Goal: Check status: Check status

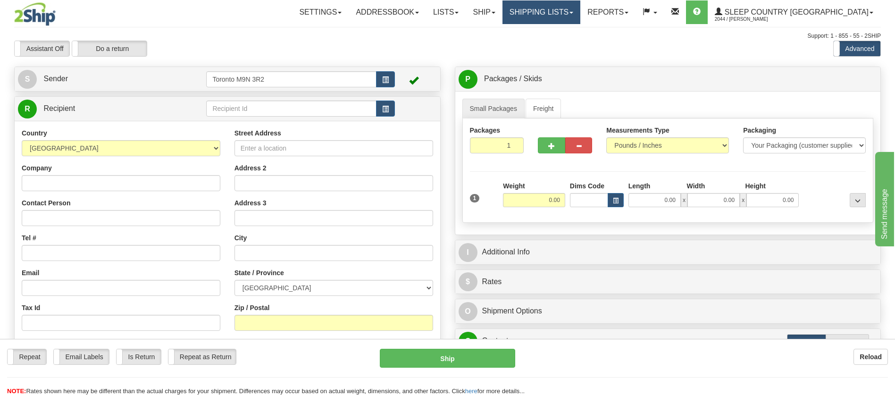
click at [577, 17] on link "Shipping lists" at bounding box center [542, 12] width 78 height 24
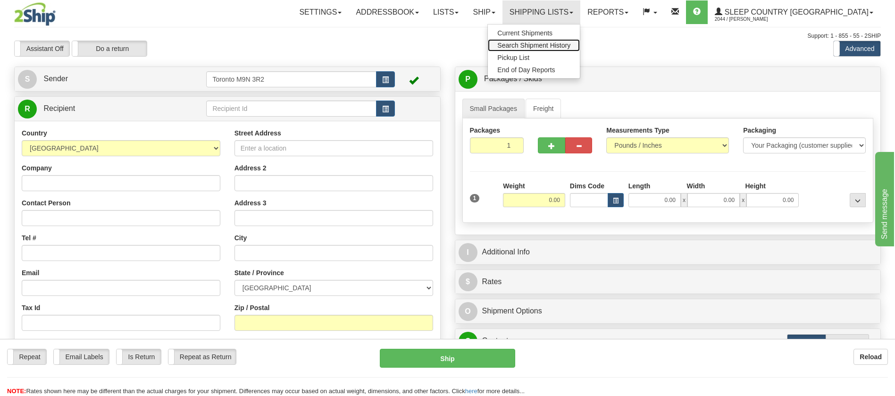
click at [571, 42] on span "Search Shipment History" at bounding box center [533, 46] width 73 height 8
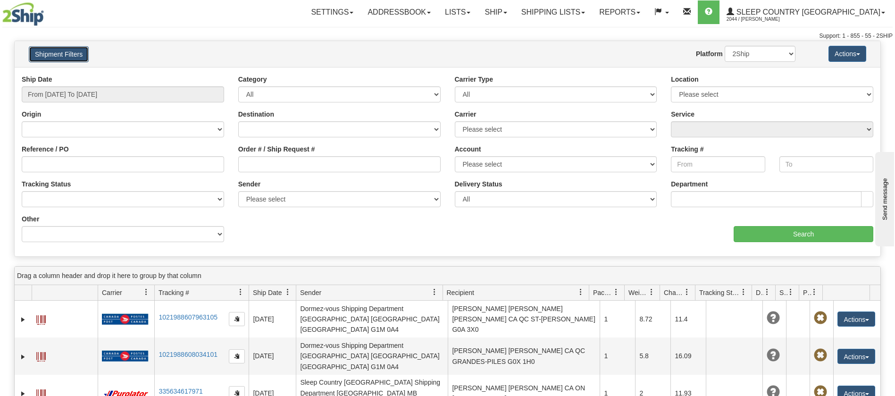
click at [64, 51] on button "Shipment Filters" at bounding box center [59, 54] width 60 height 16
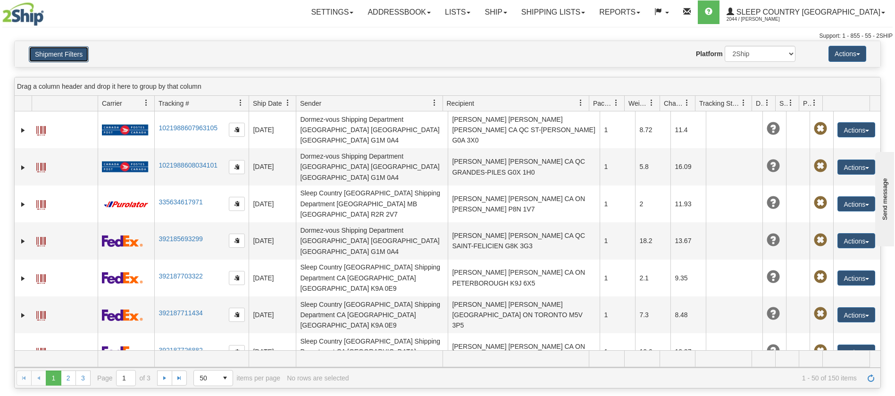
click at [64, 55] on button "Shipment Filters" at bounding box center [59, 54] width 60 height 16
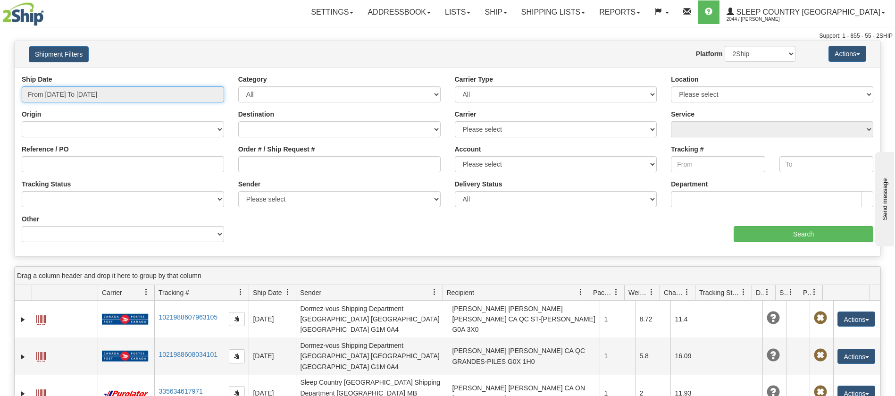
click at [82, 99] on input "From 08/15/2025 To 08/16/2025" at bounding box center [123, 94] width 202 height 16
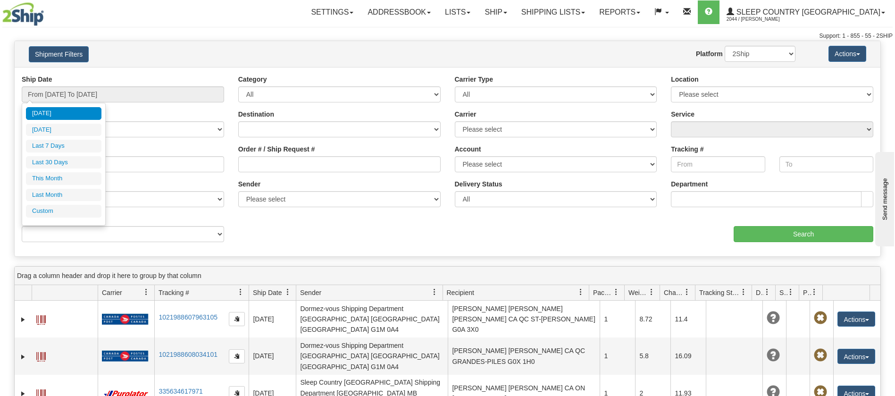
click at [67, 139] on ul "Today Yesterday Last 7 Days Last 30 Days This Month Last Month Custom" at bounding box center [64, 162] width 76 height 110
click at [70, 148] on li "Last 7 Days" at bounding box center [64, 146] width 76 height 13
type input "From 08/10/2025 To 08/16/2025"
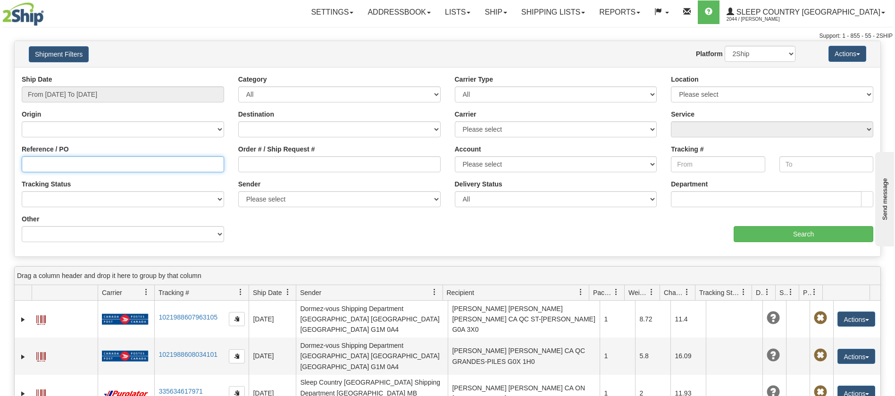
click at [112, 165] on input "Reference / PO" at bounding box center [123, 164] width 202 height 16
paste input "9002H974061"
type input "9002H974061"
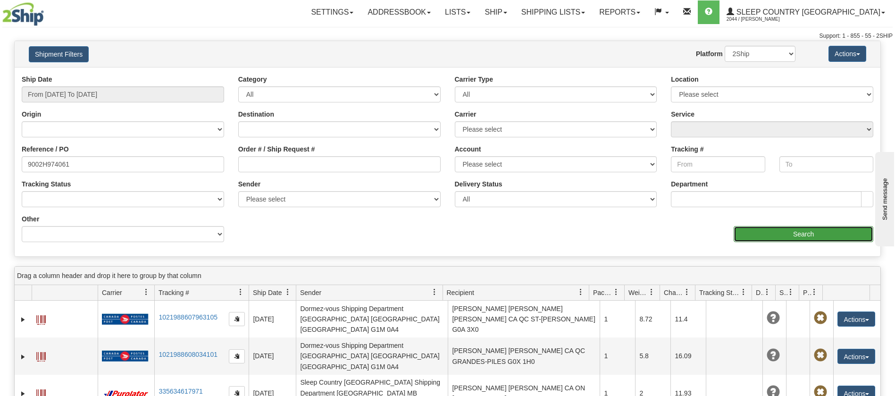
click at [767, 232] on input "Search" at bounding box center [804, 234] width 140 height 16
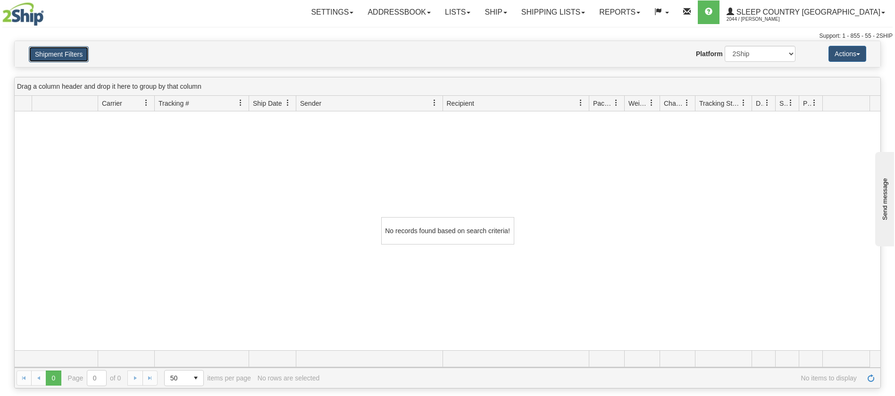
click at [73, 46] on button "Shipment Filters" at bounding box center [59, 54] width 60 height 16
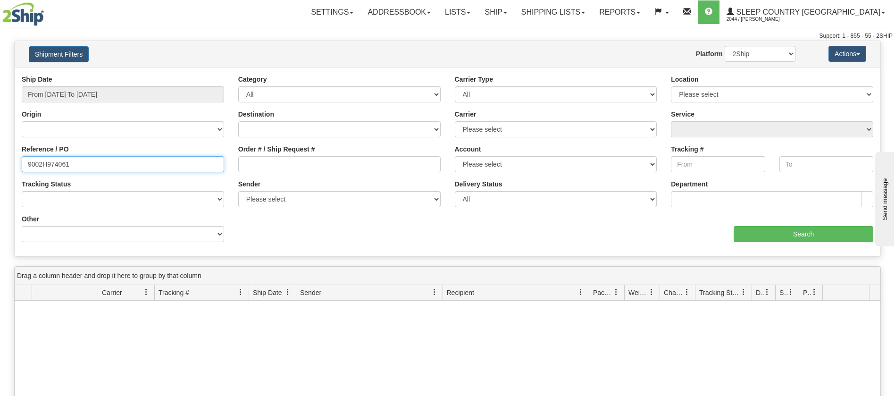
drag, startPoint x: 143, startPoint y: 158, endPoint x: 0, endPoint y: 177, distance: 143.8
click at [0, 177] on div "Please wait... × Confirm Delete Delete Cancel × Confirm Delete Yes No Cancel × …" at bounding box center [447, 309] width 895 height 537
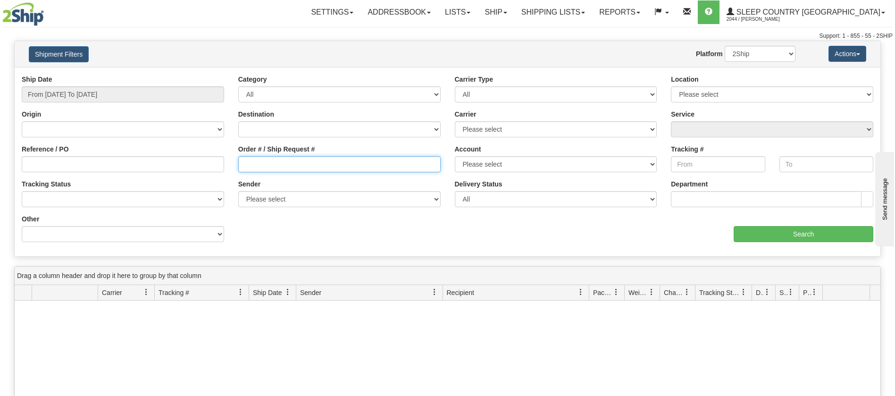
click at [370, 160] on input "Order # / Ship Request #" at bounding box center [339, 164] width 202 height 16
paste input "9002H974061"
type input "9002H974061"
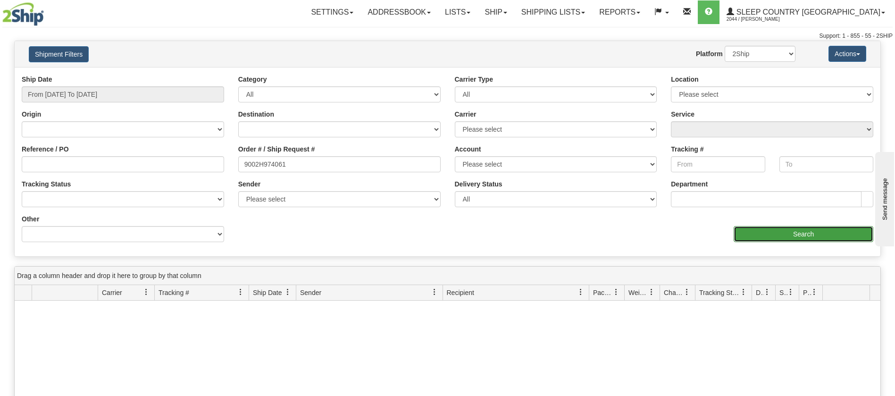
click at [741, 230] on input "Search" at bounding box center [804, 234] width 140 height 16
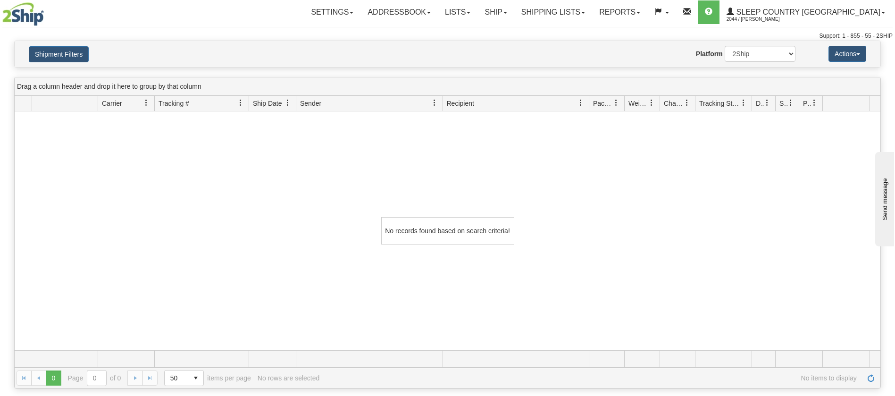
drag, startPoint x: 741, startPoint y: 63, endPoint x: 739, endPoint y: 55, distance: 8.4
click at [741, 62] on div "Shipment Filters Website Agent Nothing selected Client User Platform 2Ship Impo…" at bounding box center [448, 54] width 866 height 26
click at [739, 54] on select "2Ship Imported" at bounding box center [760, 54] width 71 height 16
select select "1"
click at [725, 46] on select "2Ship Imported" at bounding box center [760, 54] width 71 height 16
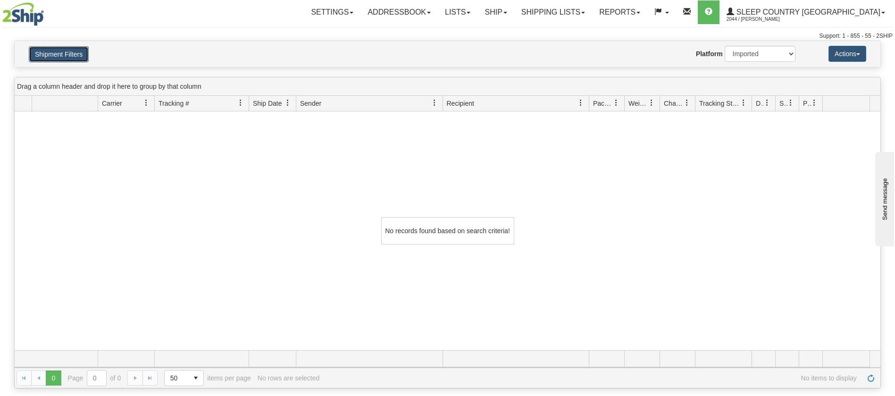
click at [79, 53] on button "Shipment Filters" at bounding box center [59, 54] width 60 height 16
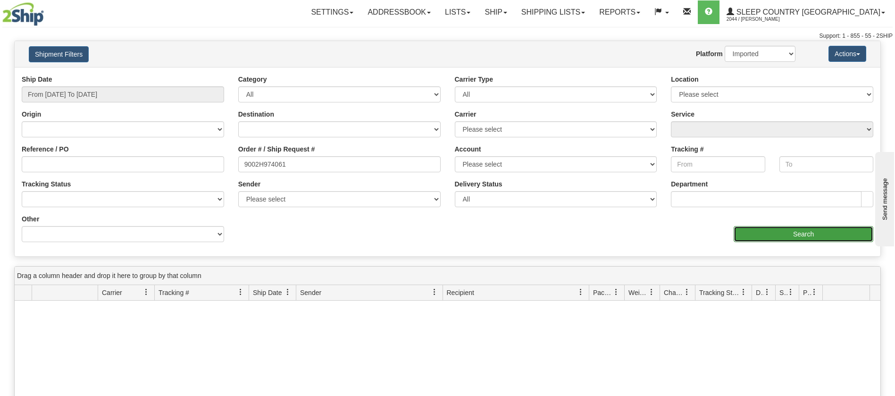
click at [769, 233] on input "Search" at bounding box center [804, 234] width 140 height 16
